Goal: Communication & Community: Ask a question

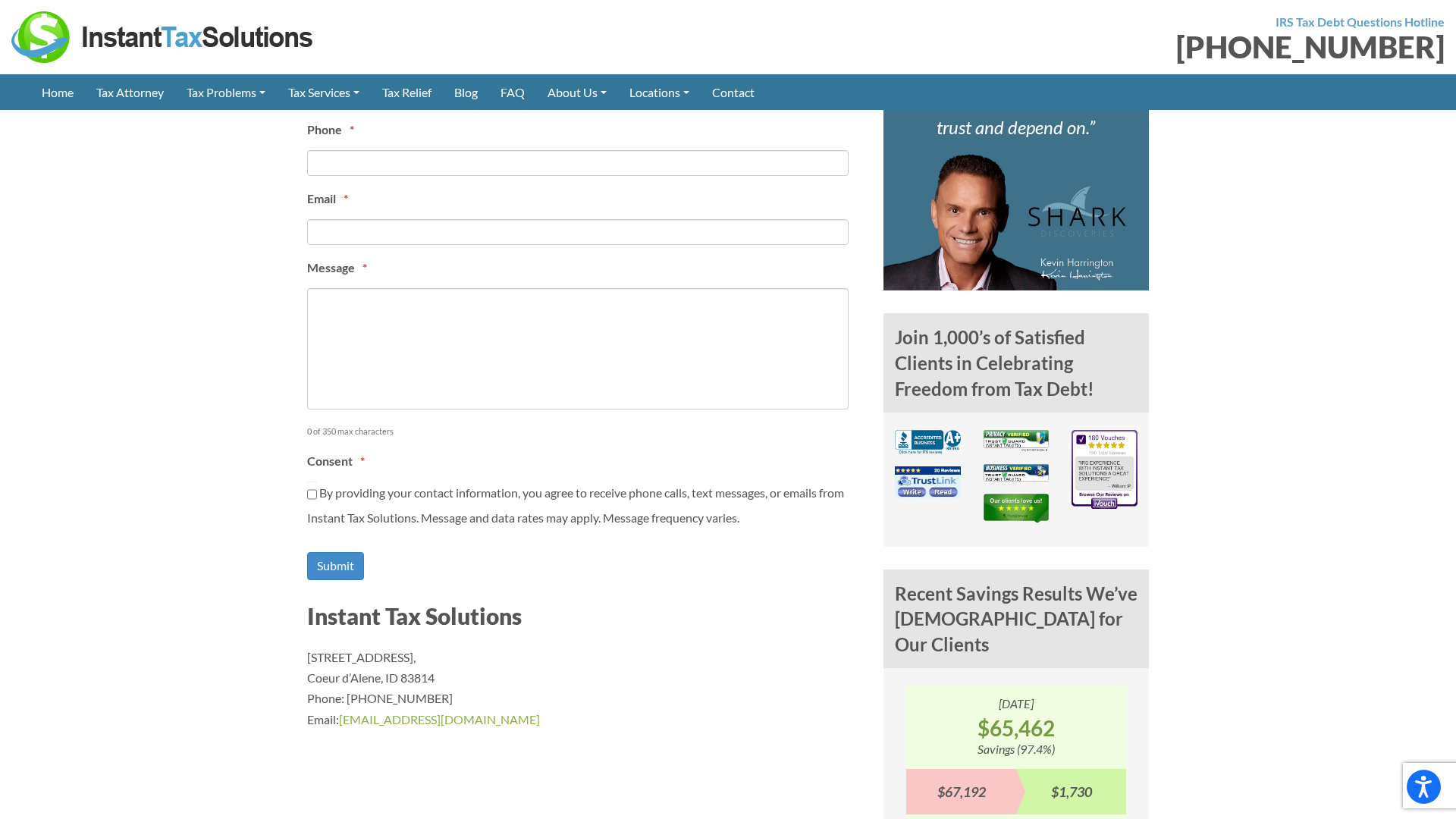
type input "[PERSON_NAME]"
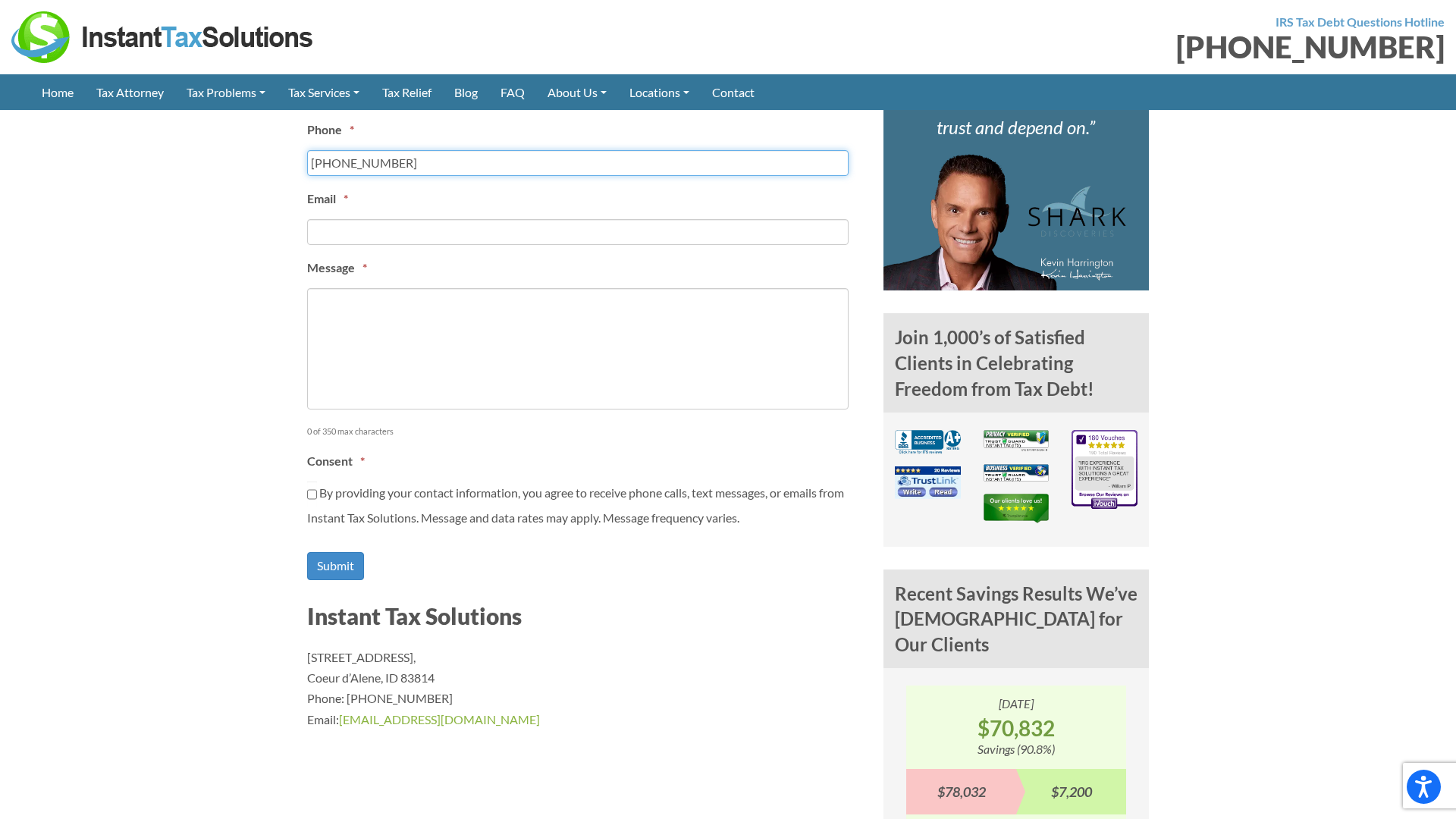
type input "[PHONE_NUMBER]"
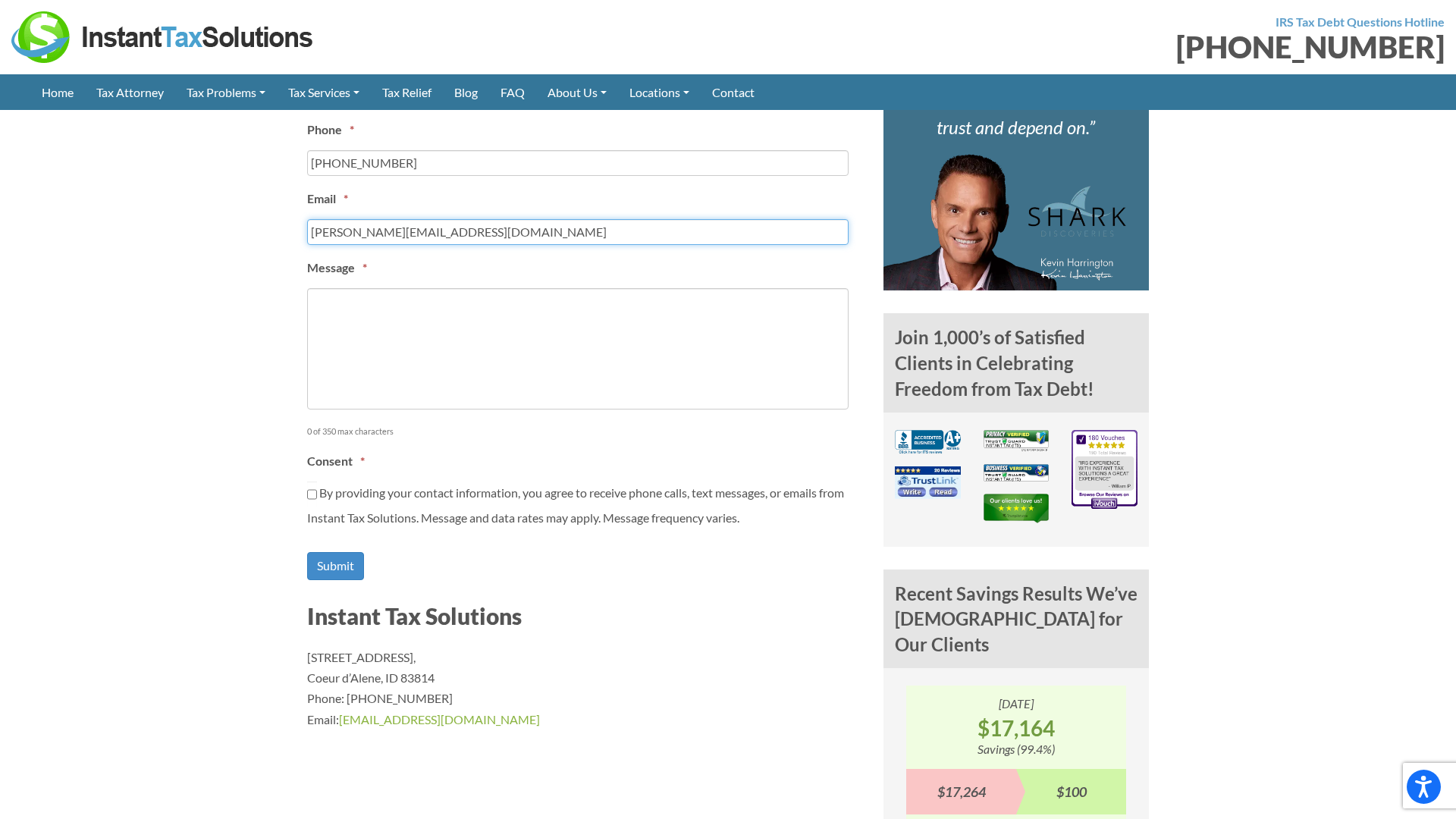
type input "[PERSON_NAME][EMAIL_ADDRESS][DOMAIN_NAME]"
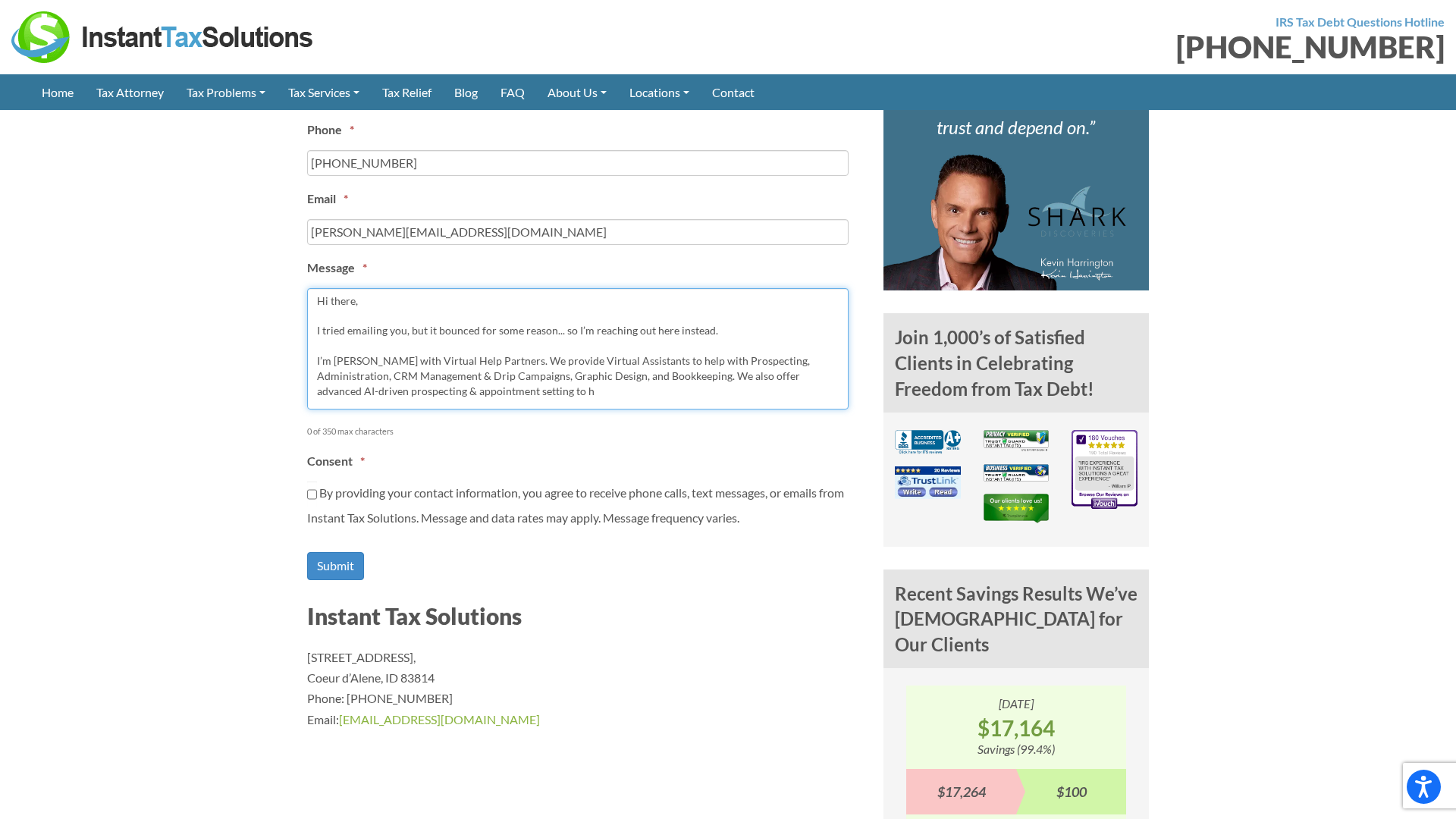
type textarea "Hi there, I tried emailing you, but it bounced for some reason... so I’m reachi…"
click at [312, 494] on input "By providing your contact information, you agree to receive phone calls, text m…" at bounding box center [312, 494] width 10 height 26
checkbox input "true"
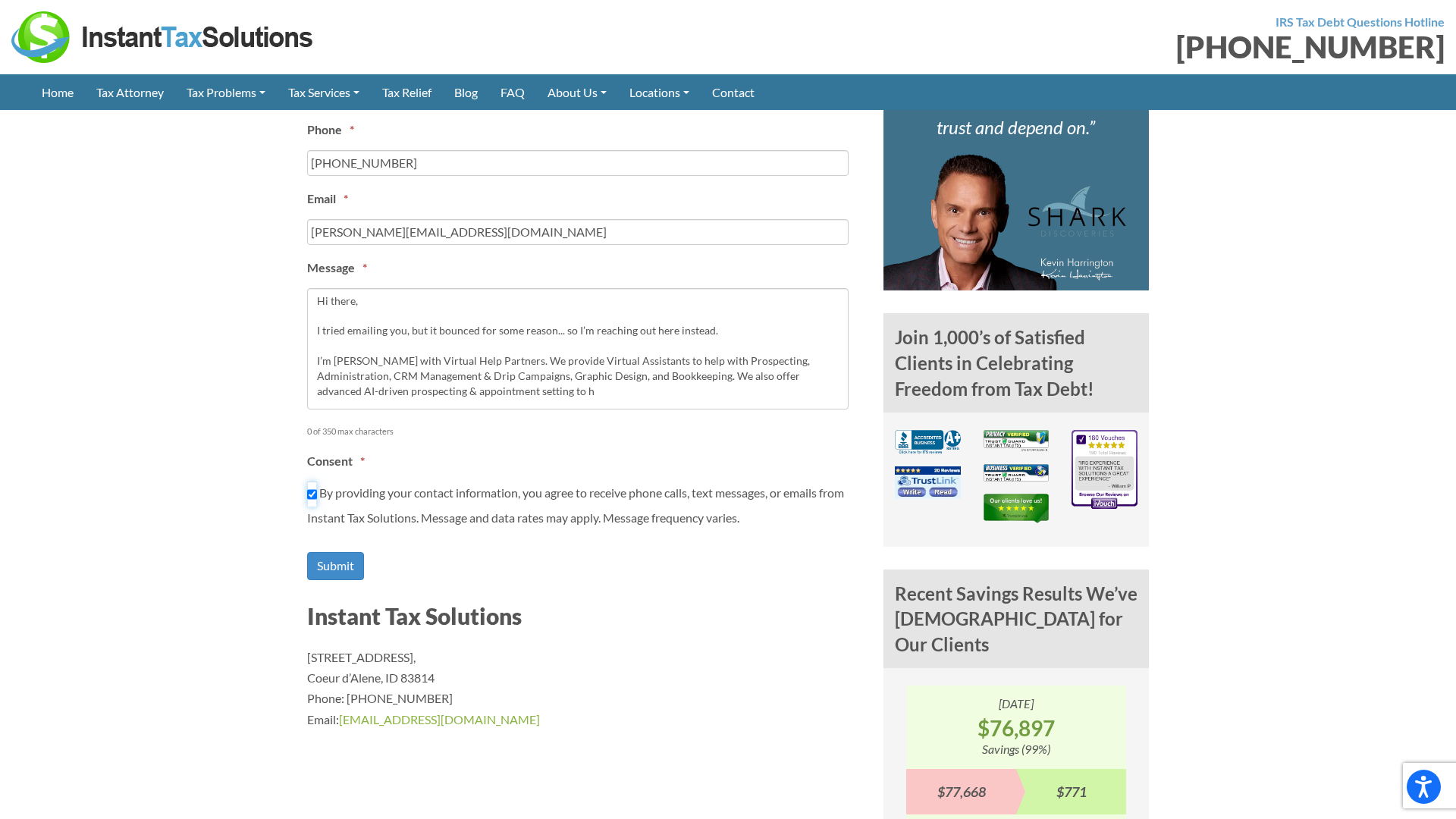
type textarea "0cAFcWeA4DvVzXv_fEan_hAZYLYWgkbfJGwPn8gS81BXeoGDxH_bZ-GdwSHXkmZg6SXVfCJ2QNCcNcD…"
click at [335, 566] on input "Submit" at bounding box center [335, 565] width 57 height 28
